Goal: Task Accomplishment & Management: Manage account settings

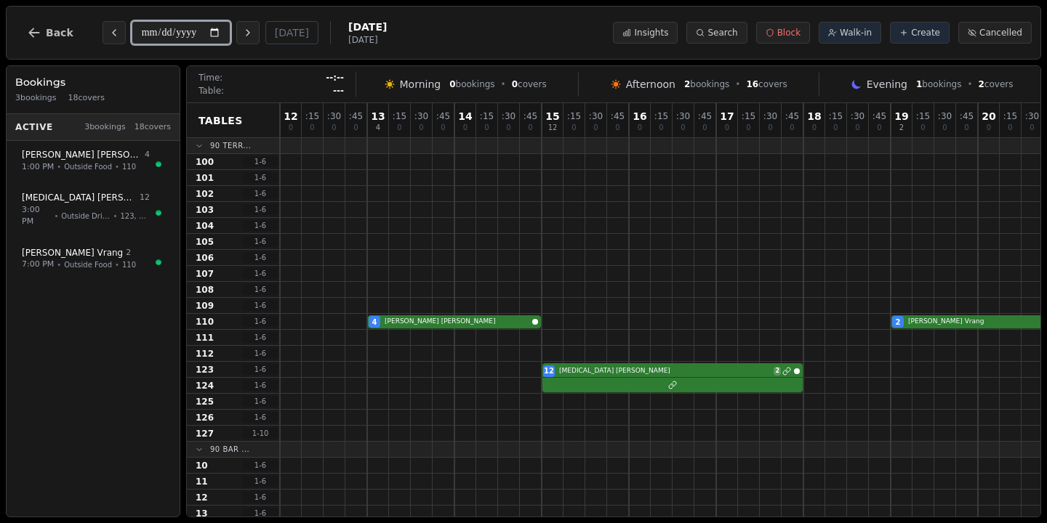
click at [204, 29] on input "**********" at bounding box center [181, 32] width 99 height 23
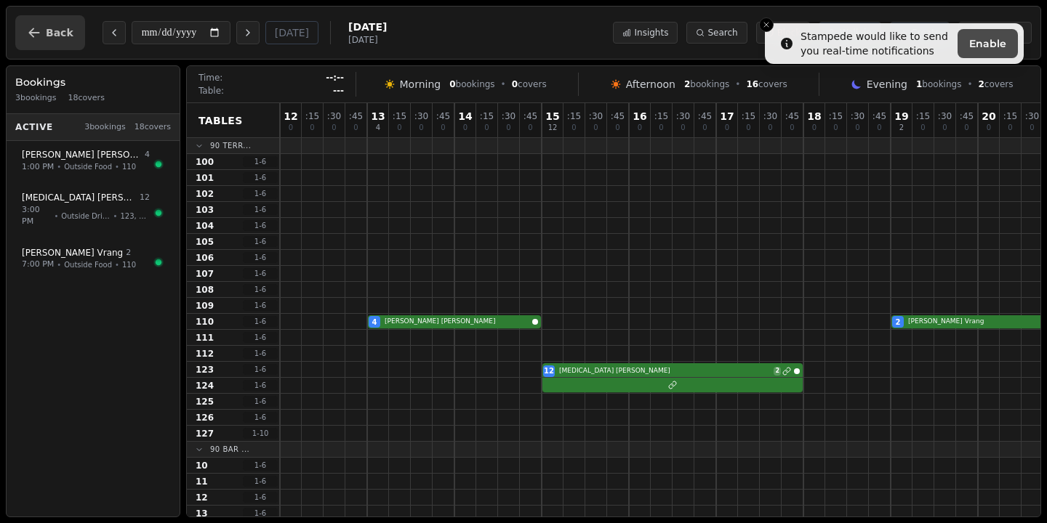
click at [38, 26] on icon "button" at bounding box center [34, 32] width 15 height 15
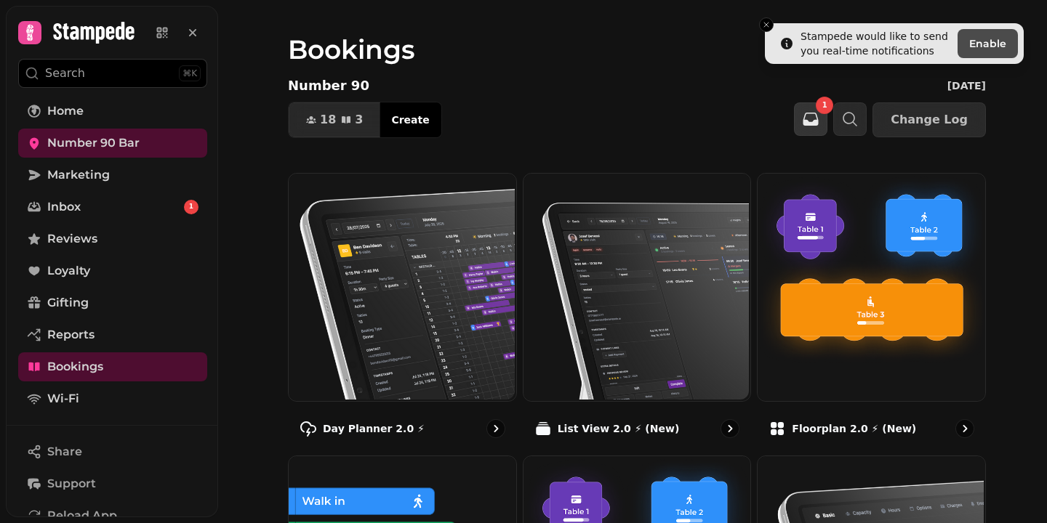
click at [811, 113] on button "button" at bounding box center [810, 118] width 33 height 33
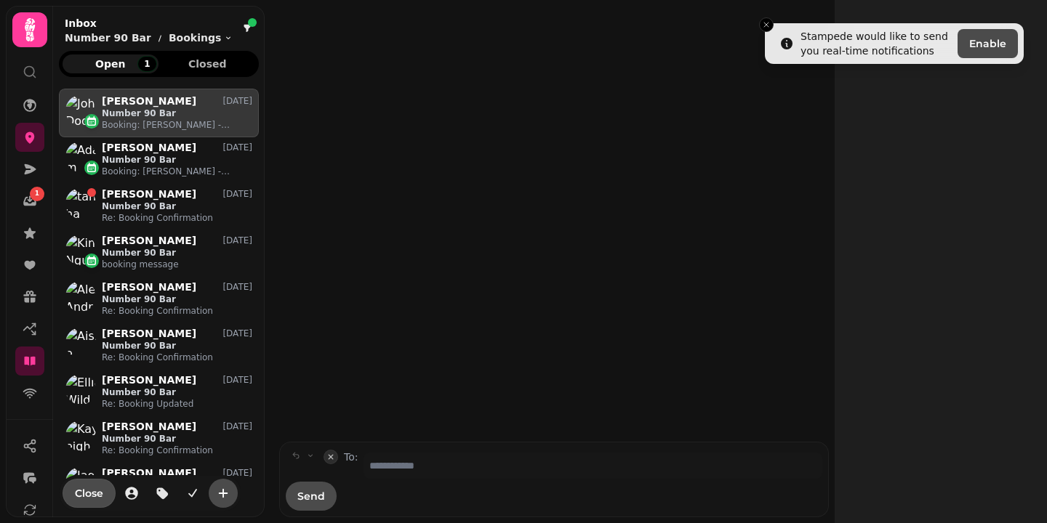
scroll to position [1, 1]
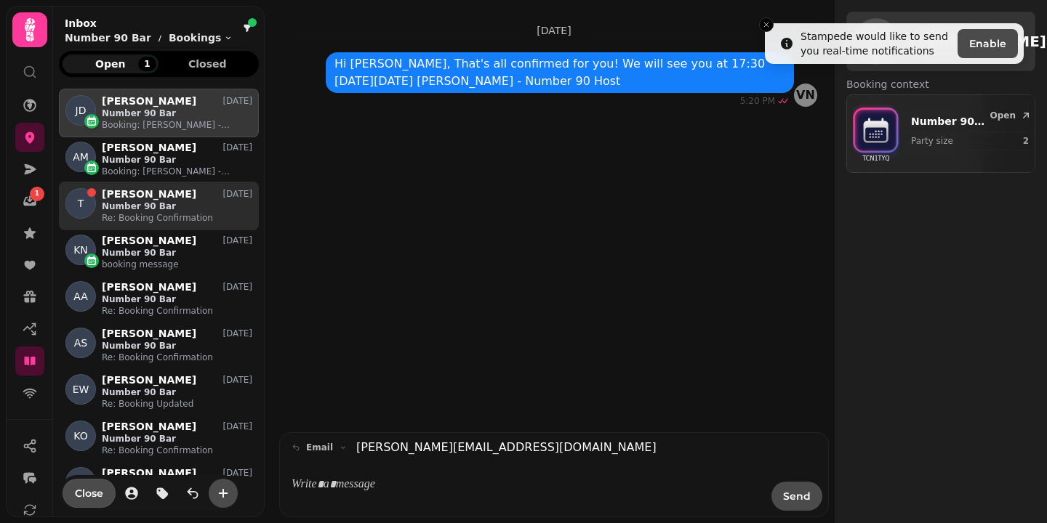
click at [153, 193] on div "[PERSON_NAME] [DATE]" at bounding box center [177, 194] width 150 height 12
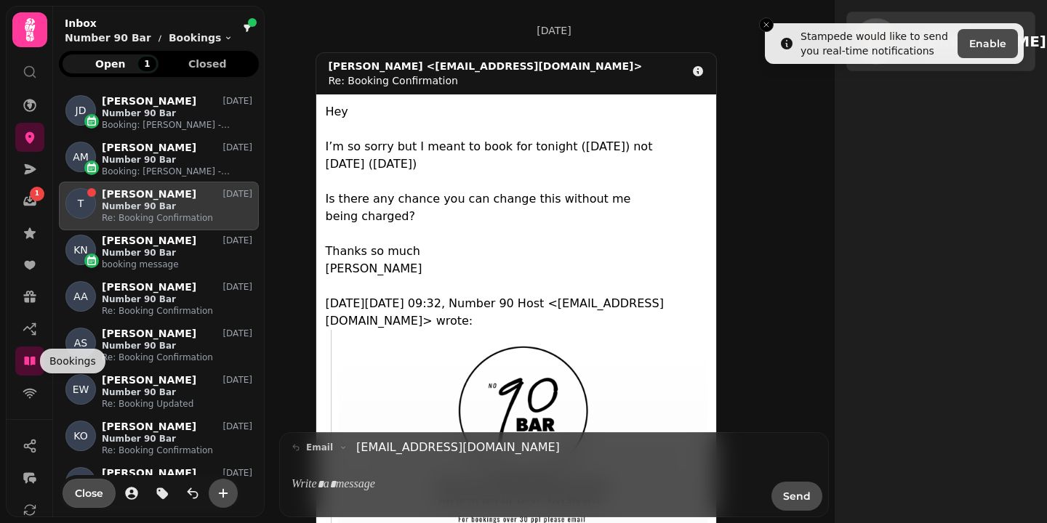
click at [44, 362] on div "Bookings Bookings" at bounding box center [72, 361] width 65 height 25
